Goal: Book appointment/travel/reservation

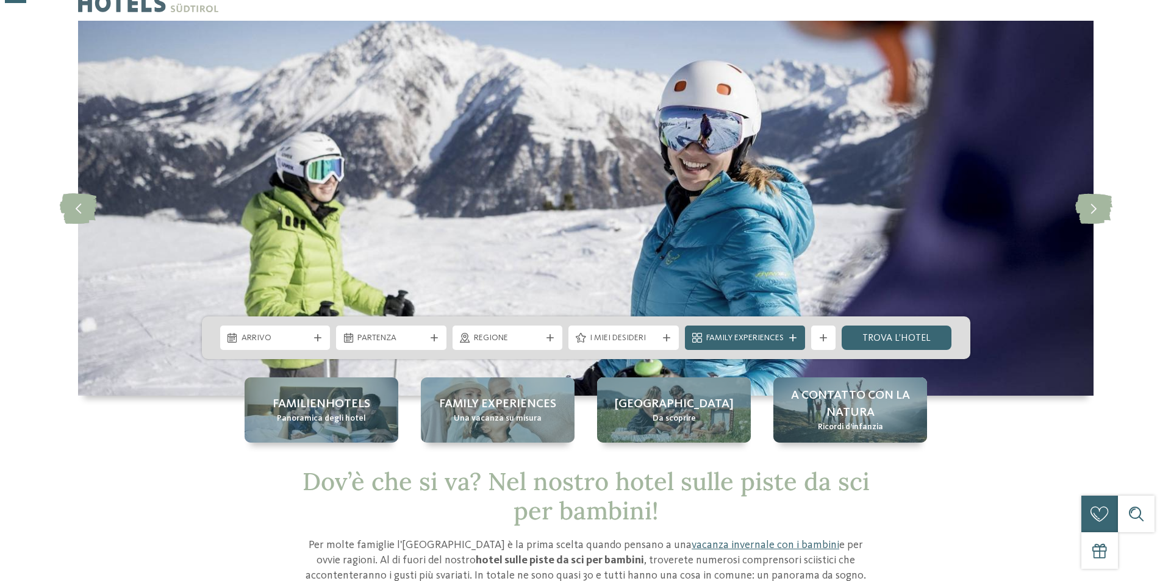
scroll to position [61, 0]
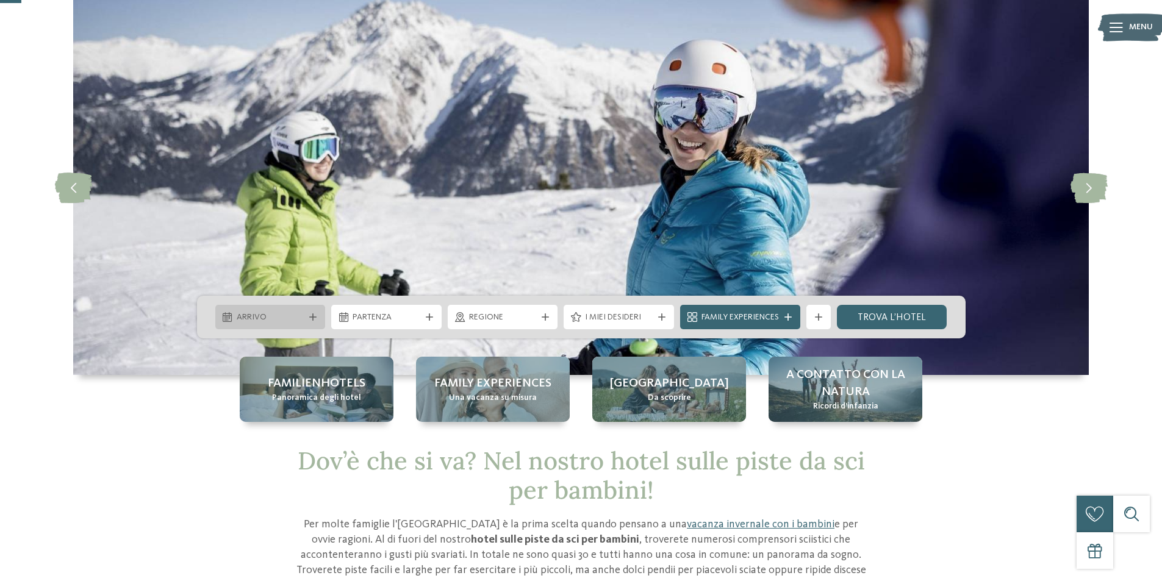
click at [267, 317] on span "Arrivo" at bounding box center [271, 318] width 68 height 12
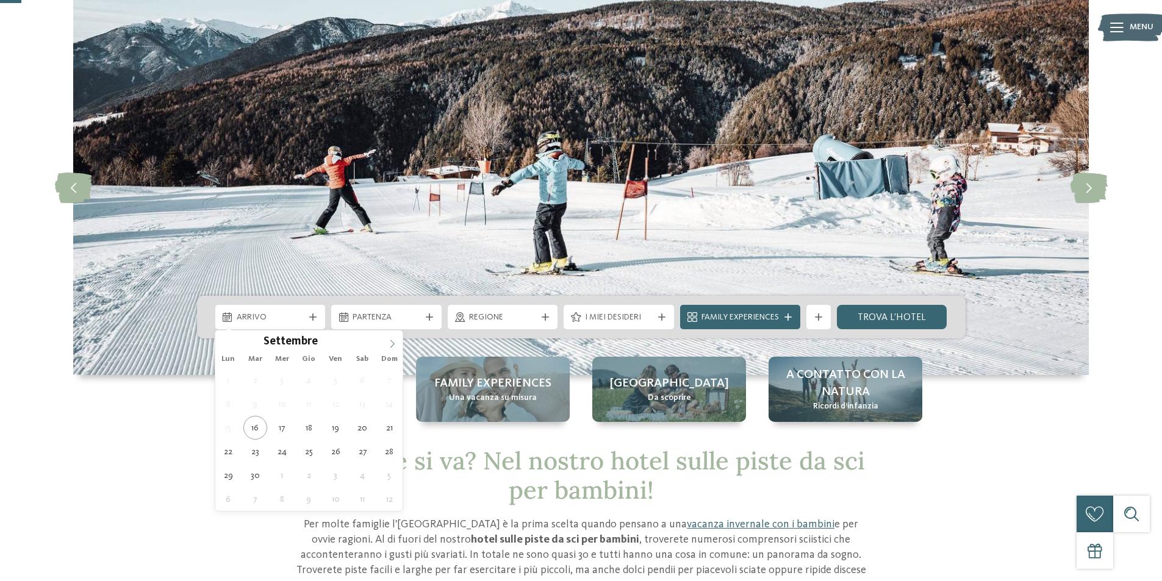
click at [390, 340] on icon at bounding box center [392, 344] width 9 height 9
type input "****"
click at [390, 340] on icon at bounding box center [392, 344] width 9 height 9
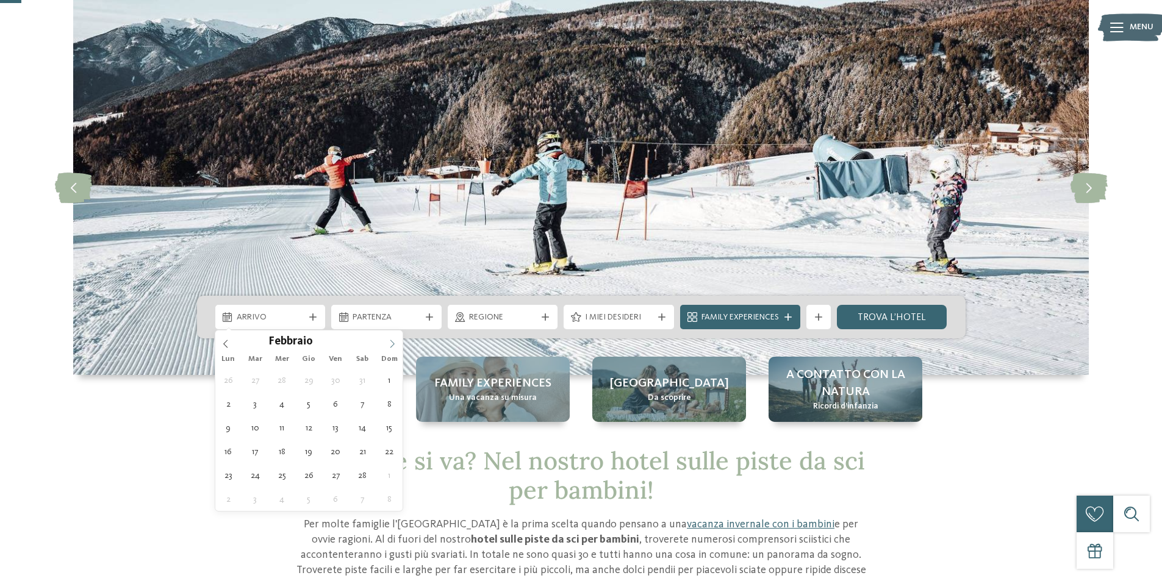
click at [390, 340] on icon at bounding box center [392, 344] width 9 height 9
type div "[DATE]"
type input "****"
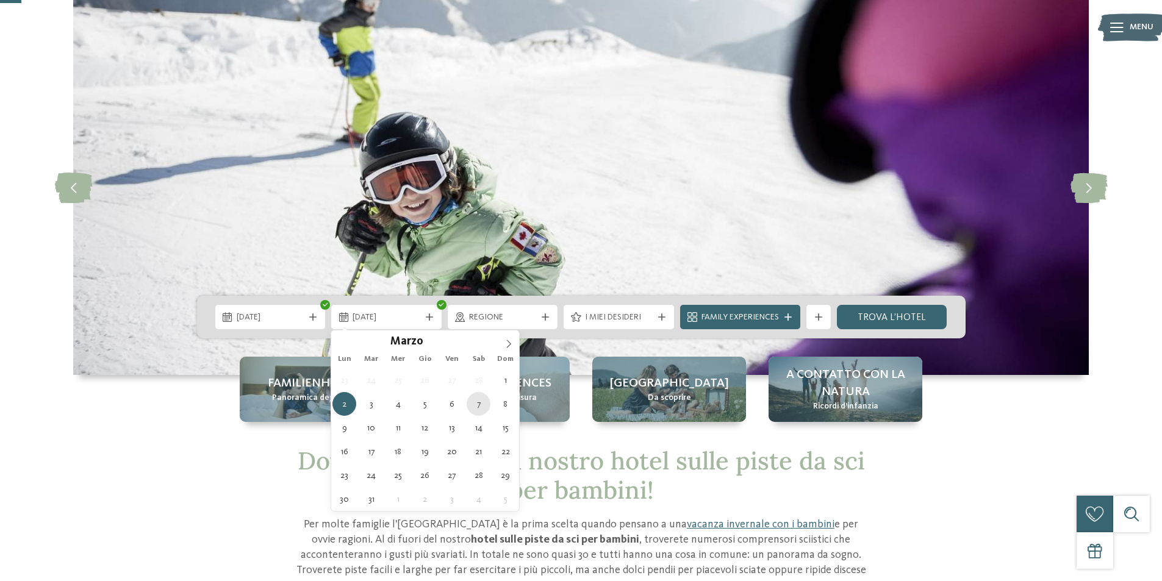
type div "[DATE]"
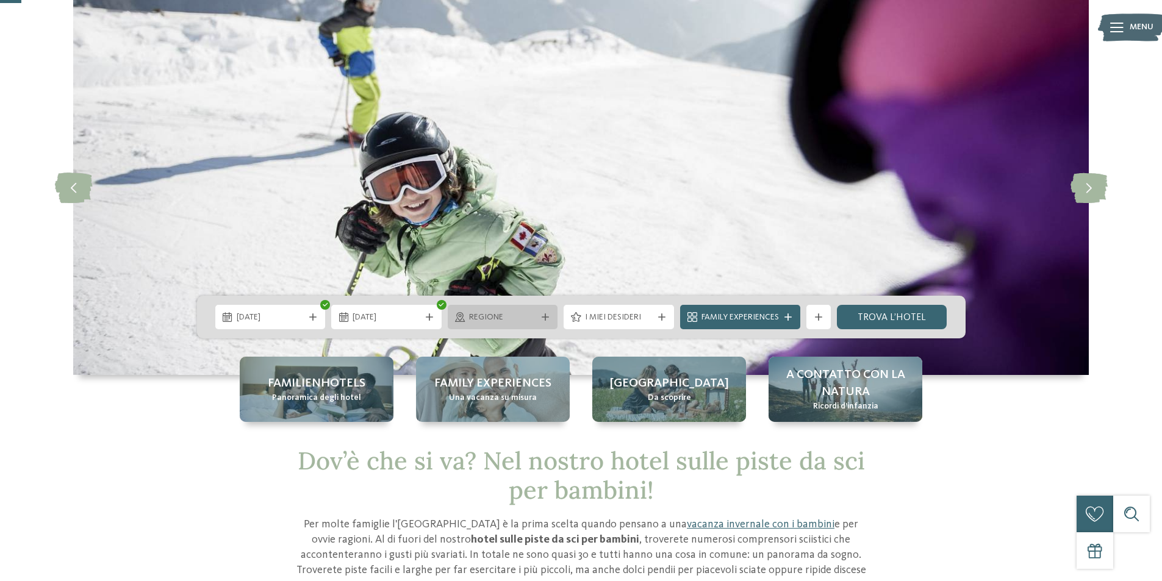
click at [521, 320] on span "Regione" at bounding box center [503, 318] width 68 height 12
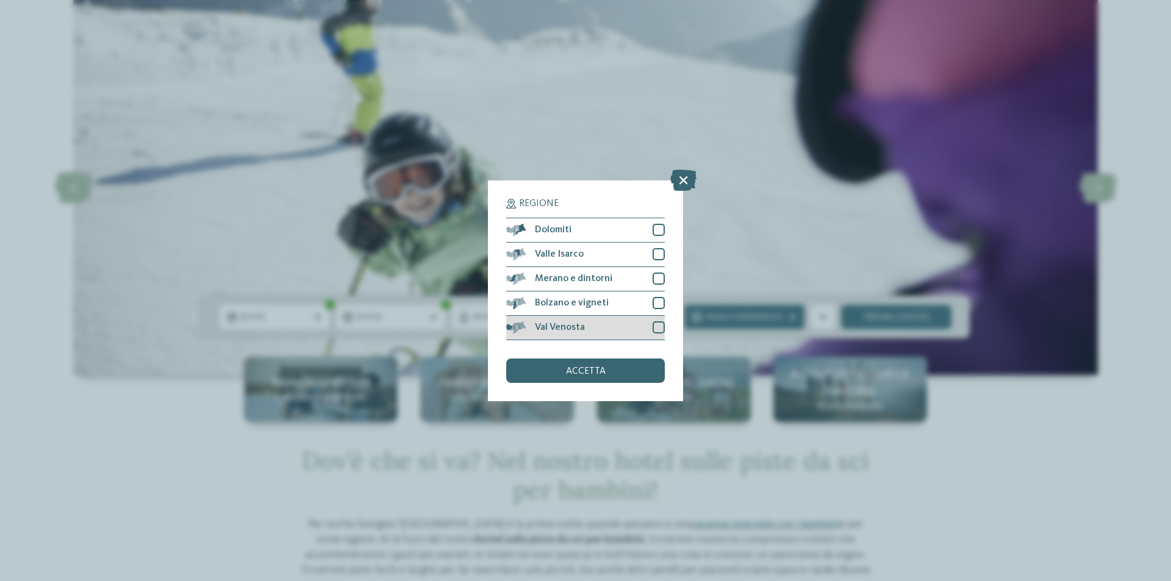
click at [658, 329] on div at bounding box center [659, 327] width 12 height 12
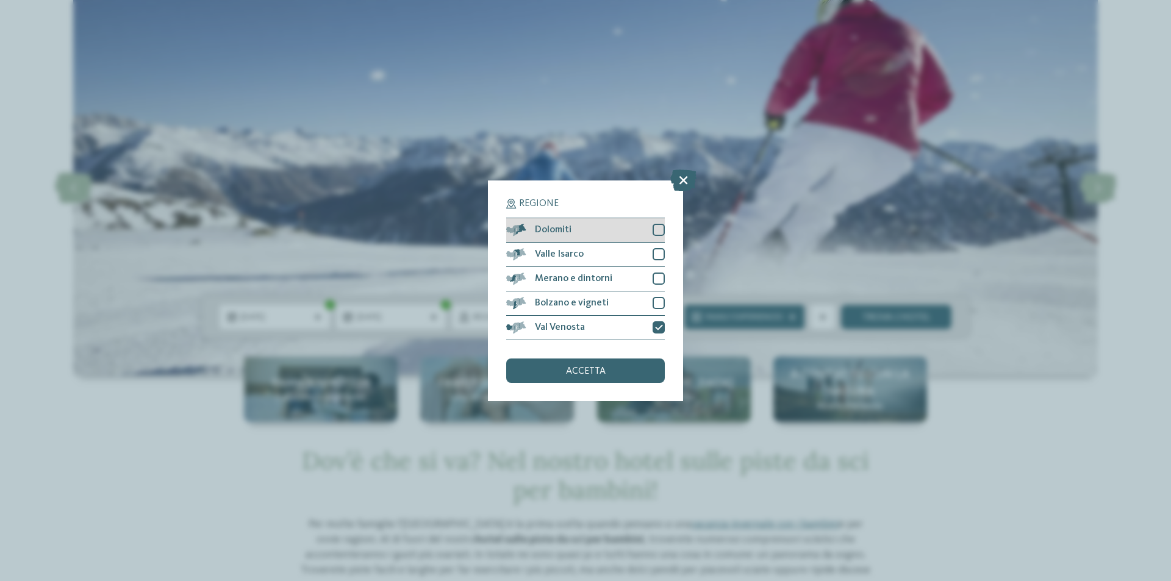
click at [658, 230] on div at bounding box center [659, 230] width 12 height 12
click at [622, 373] on div "accetta" at bounding box center [585, 371] width 159 height 24
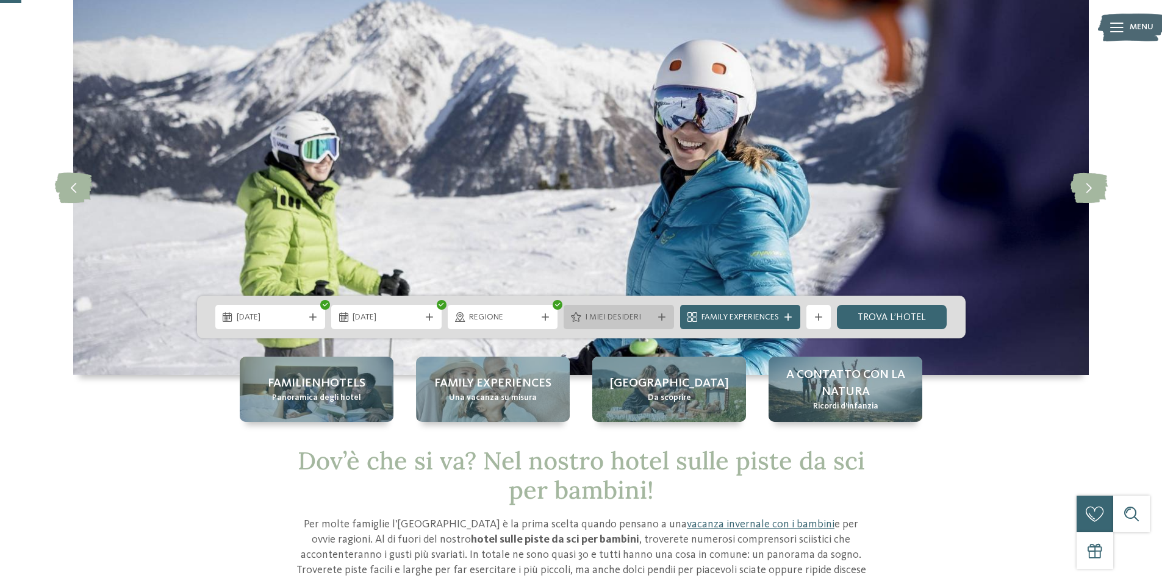
click at [591, 312] on span "I miei desideri" at bounding box center [619, 318] width 68 height 12
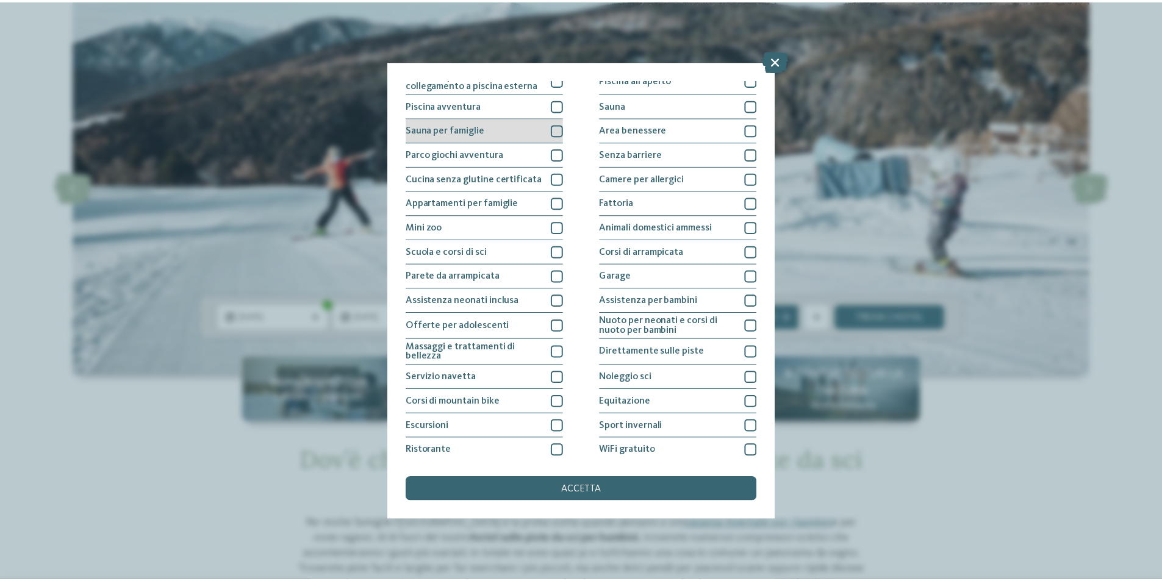
scroll to position [60, 0]
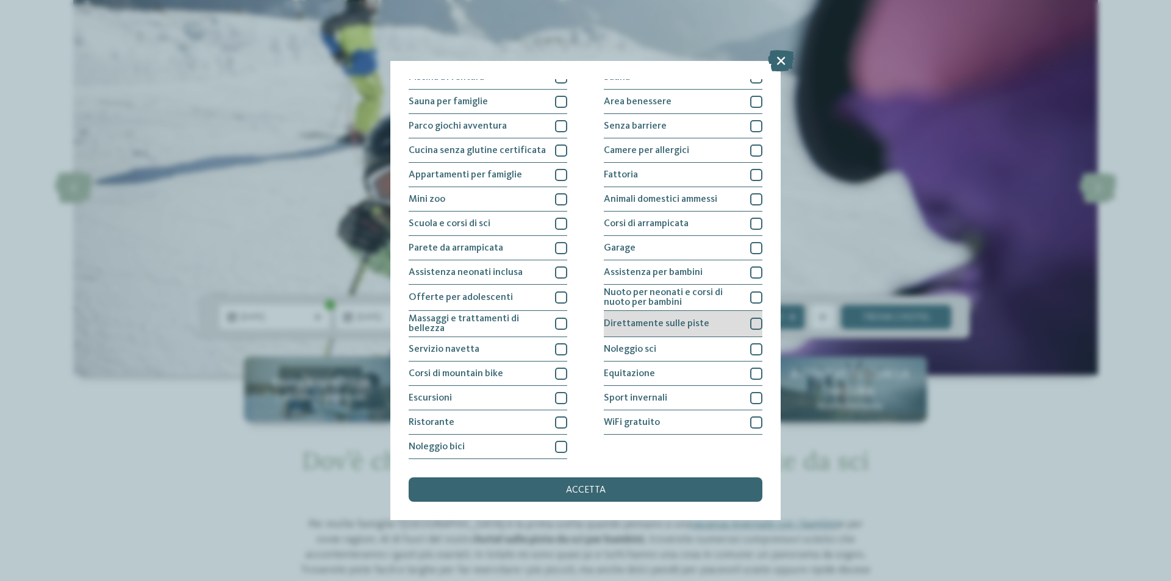
click at [752, 323] on div at bounding box center [756, 324] width 12 height 12
click at [614, 487] on div "accetta" at bounding box center [586, 490] width 354 height 24
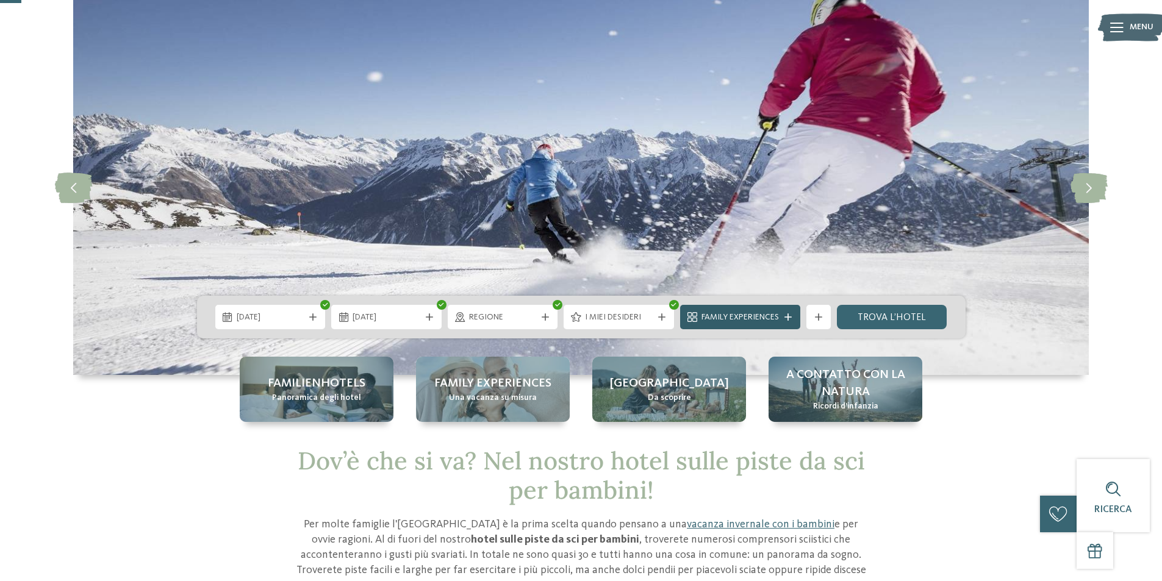
click at [762, 317] on span "Family Experiences" at bounding box center [739, 318] width 77 height 12
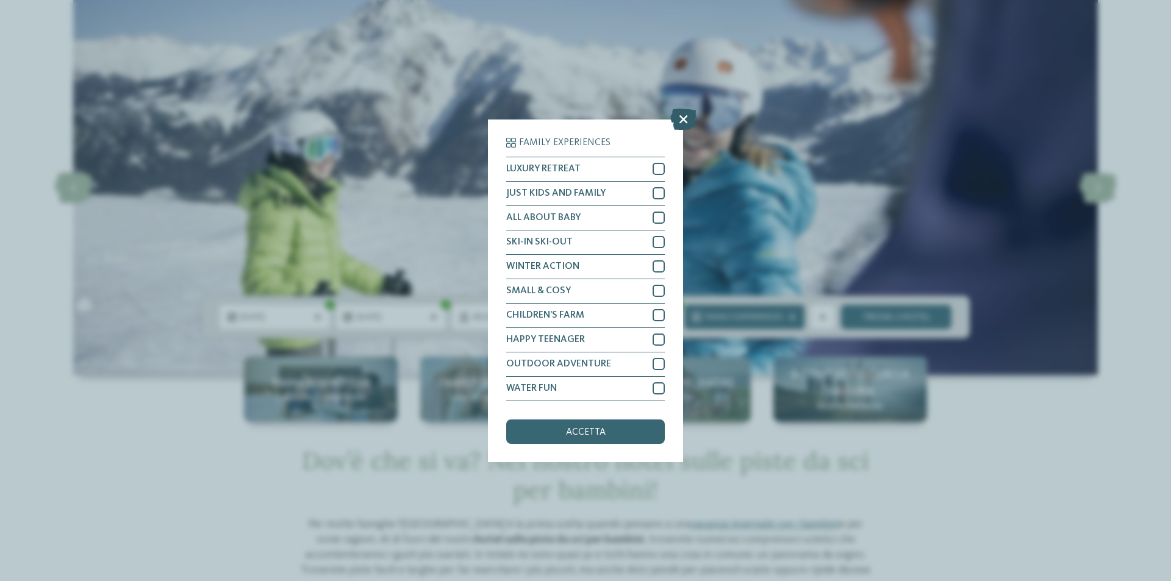
click at [681, 121] on icon at bounding box center [683, 118] width 26 height 21
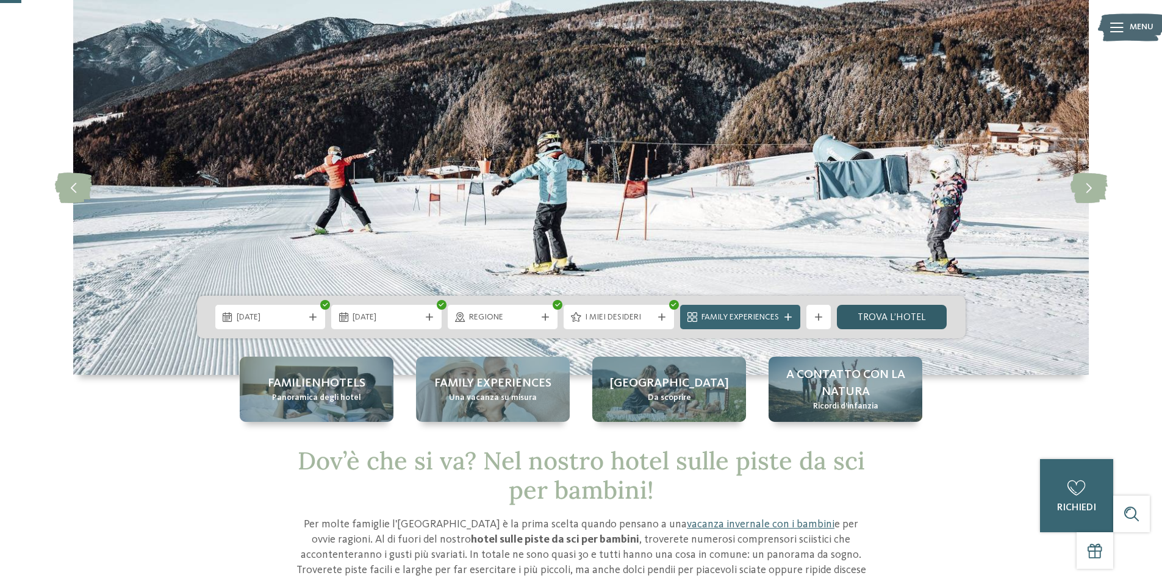
click at [874, 318] on link "trova l’hotel" at bounding box center [892, 317] width 110 height 24
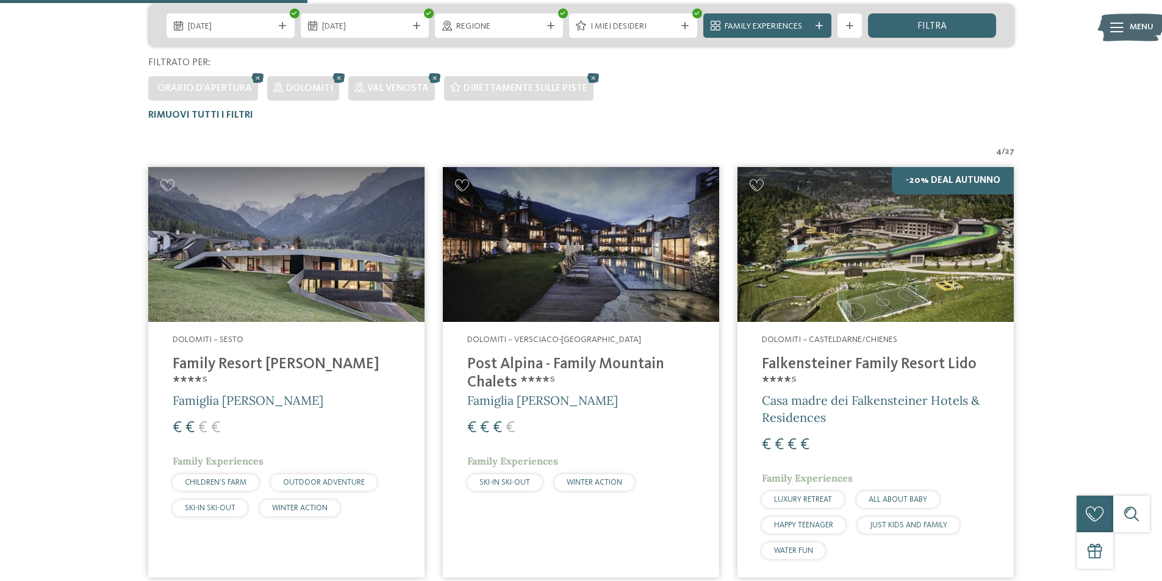
scroll to position [400, 0]
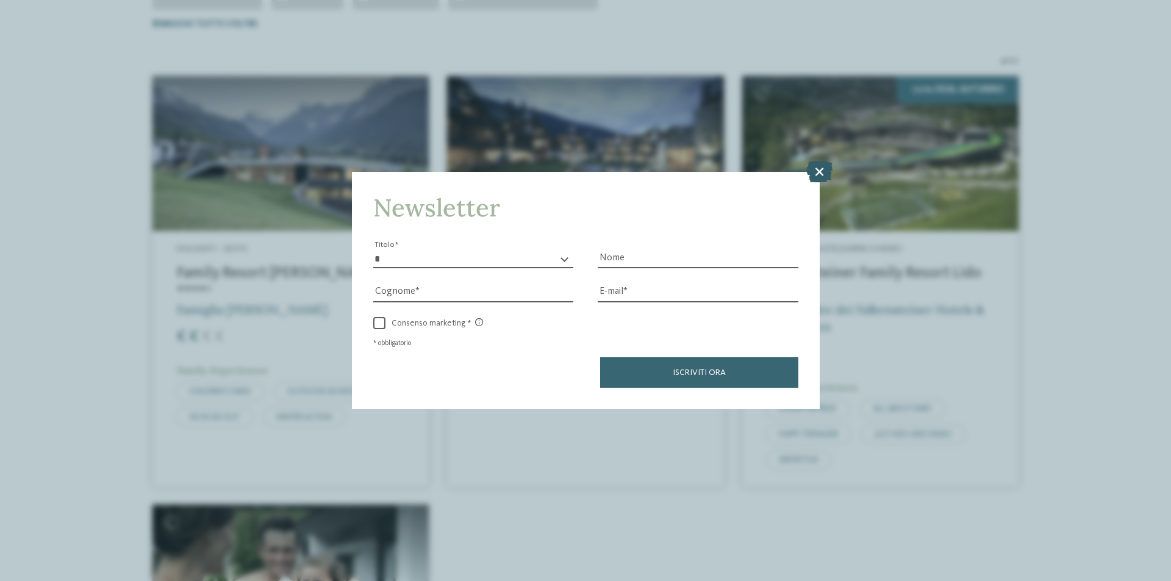
click at [819, 173] on icon at bounding box center [819, 171] width 26 height 21
